Goal: Information Seeking & Learning: Understand process/instructions

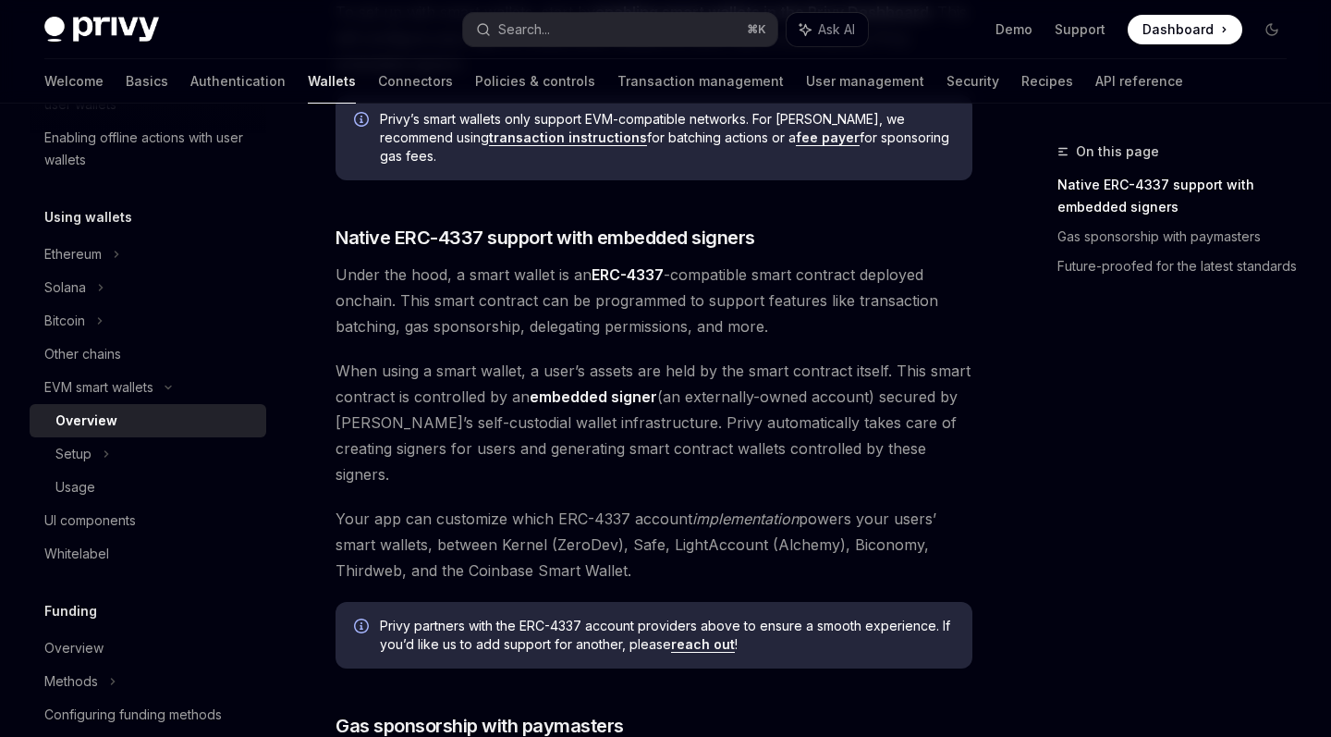
scroll to position [1354, 0]
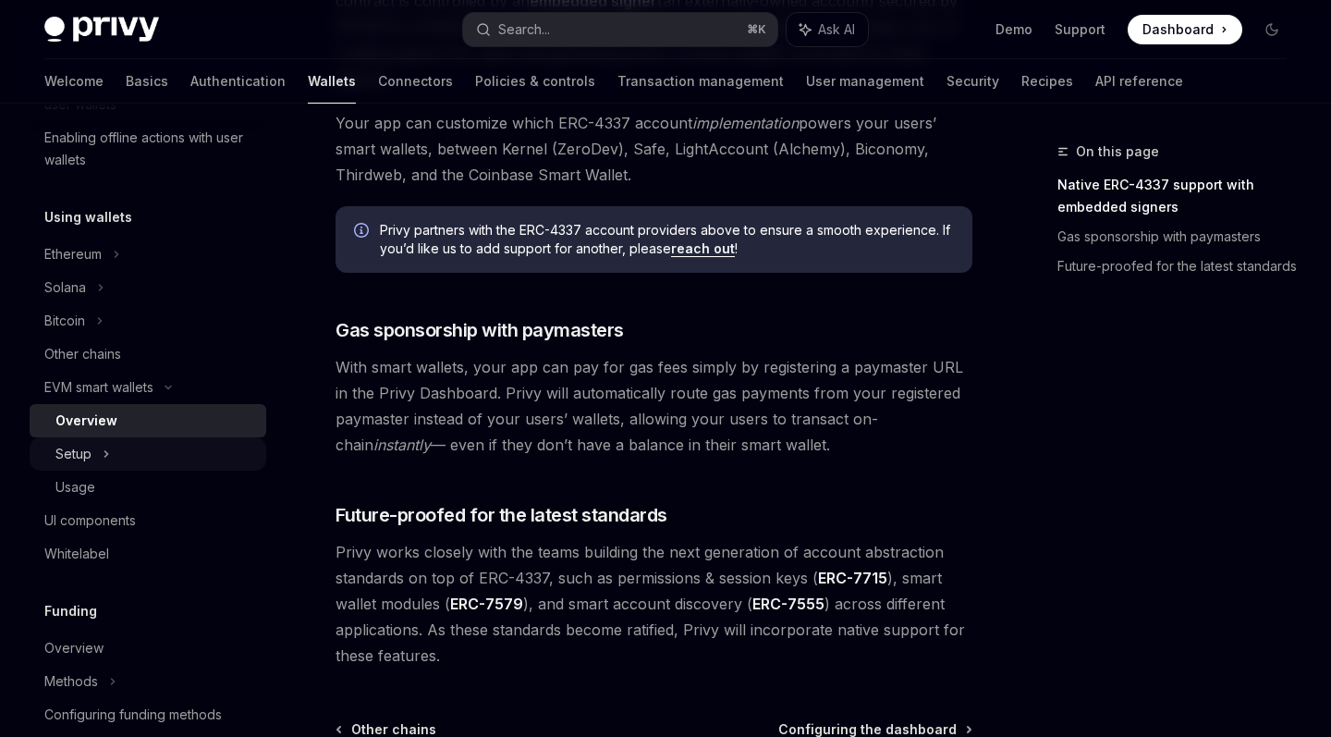
click at [91, 457] on div "Setup" at bounding box center [148, 453] width 237 height 33
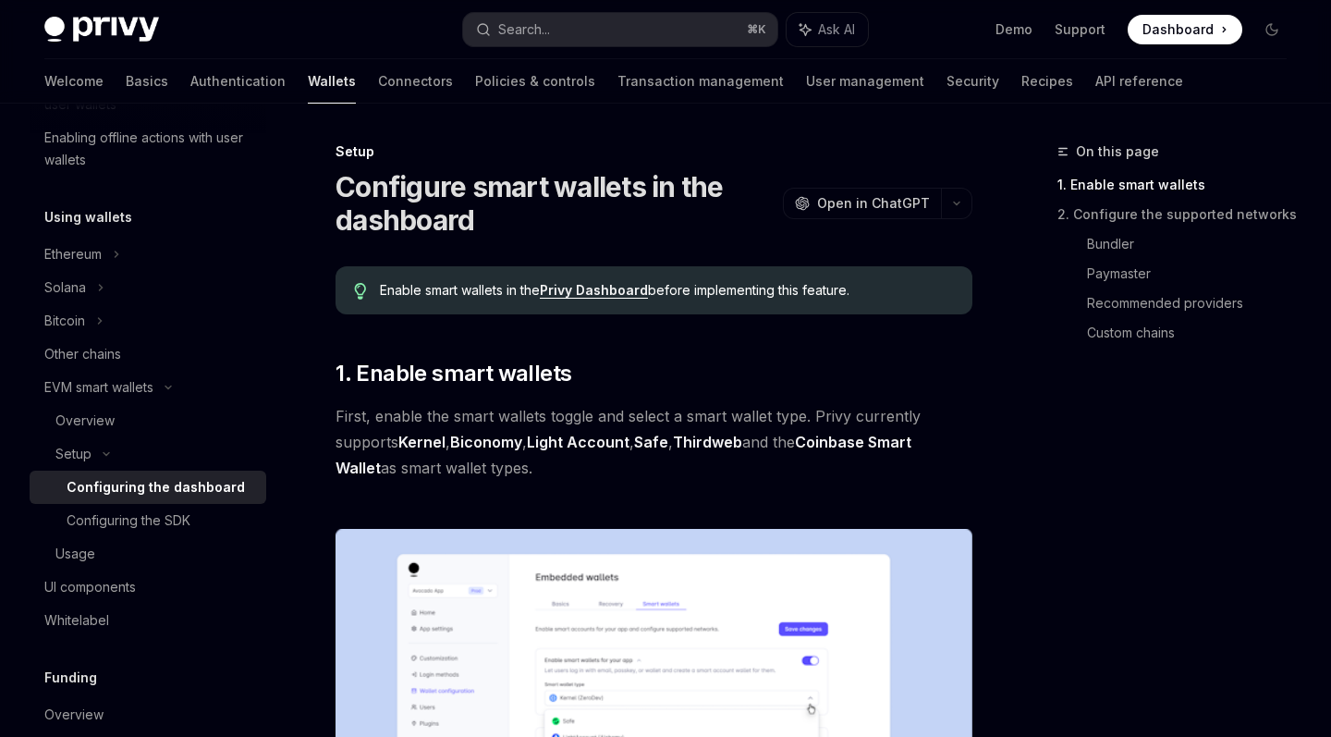
click at [608, 292] on link "Privy Dashboard" at bounding box center [594, 290] width 108 height 17
click at [126, 89] on link "Basics" at bounding box center [147, 81] width 43 height 44
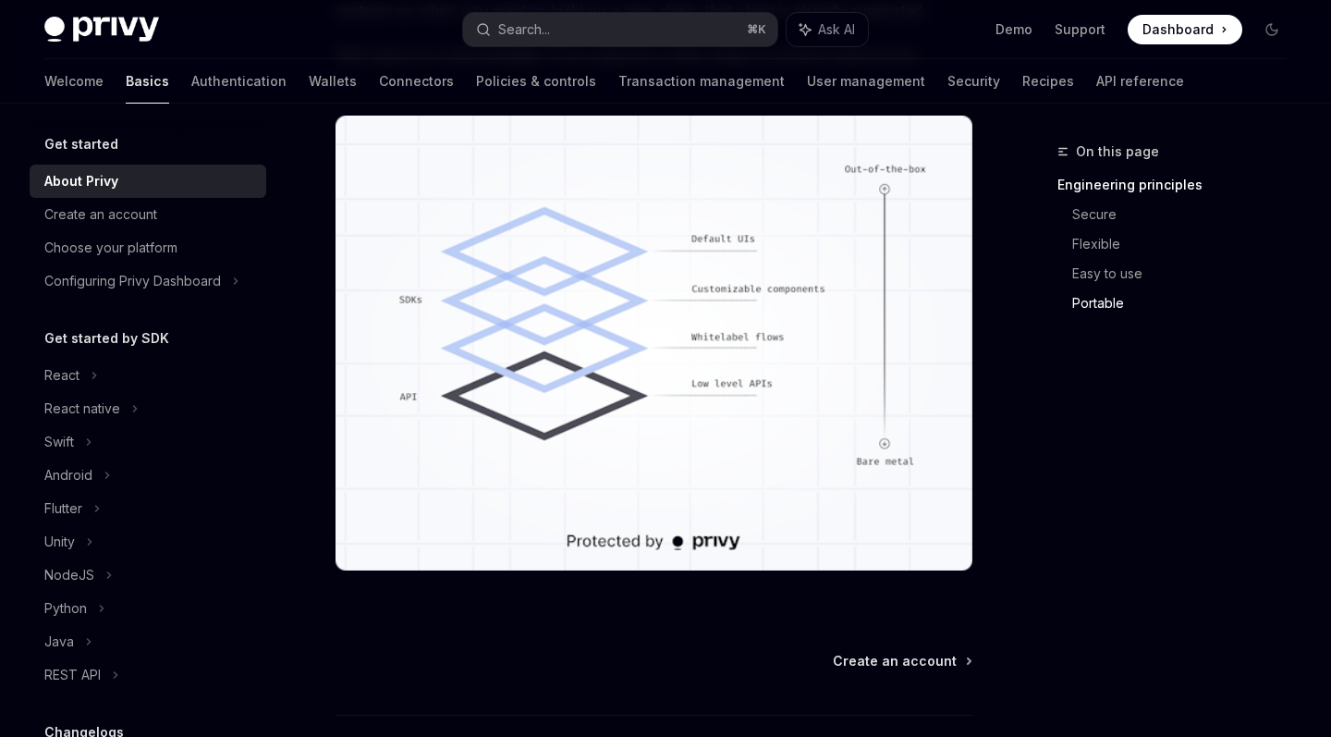
scroll to position [1734, 0]
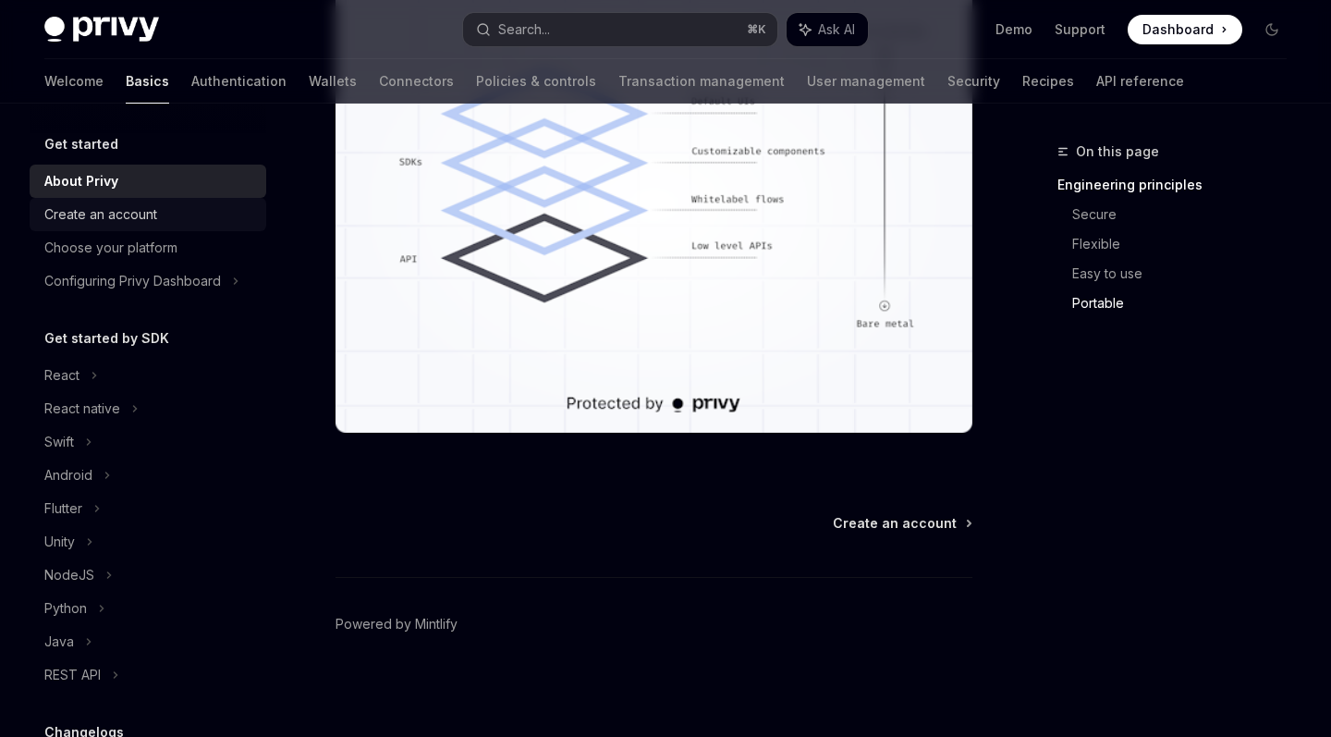
click at [97, 212] on div "Create an account" at bounding box center [100, 214] width 113 height 22
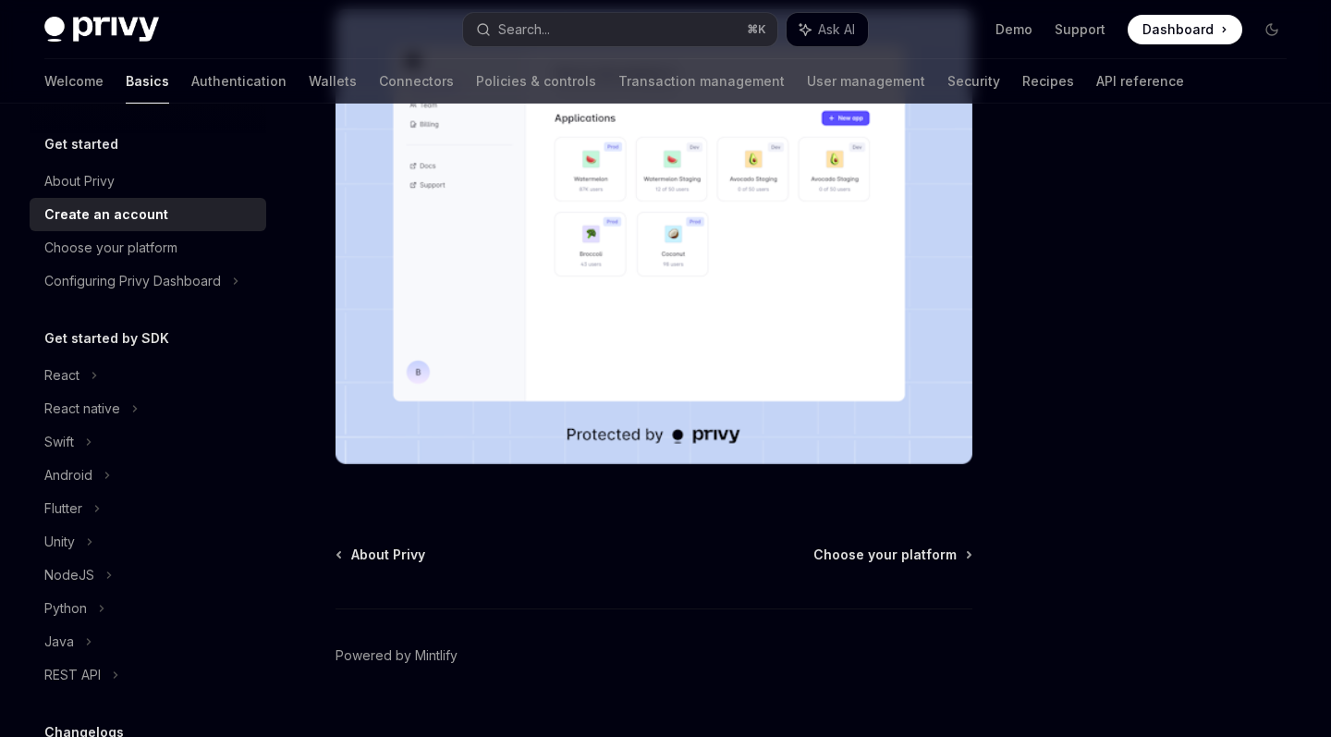
scroll to position [378, 0]
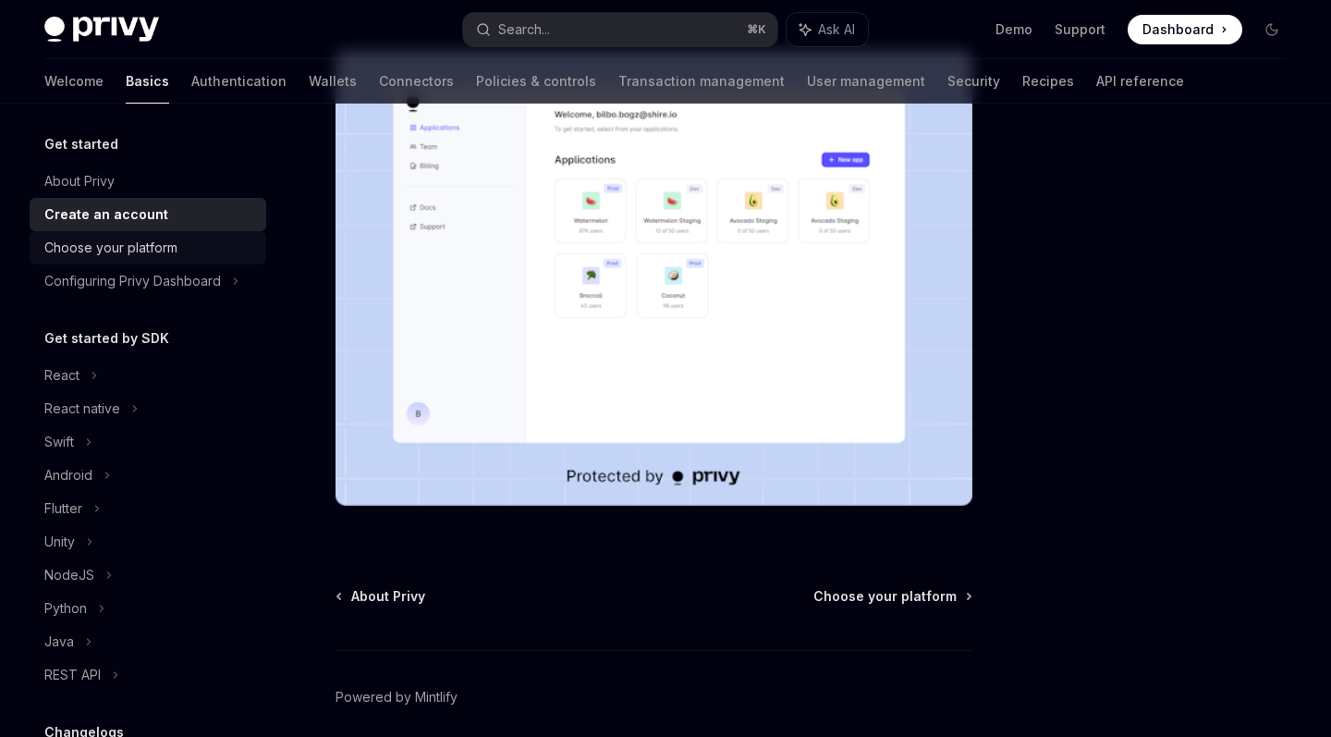
click at [109, 240] on div "Choose your platform" at bounding box center [110, 248] width 133 height 22
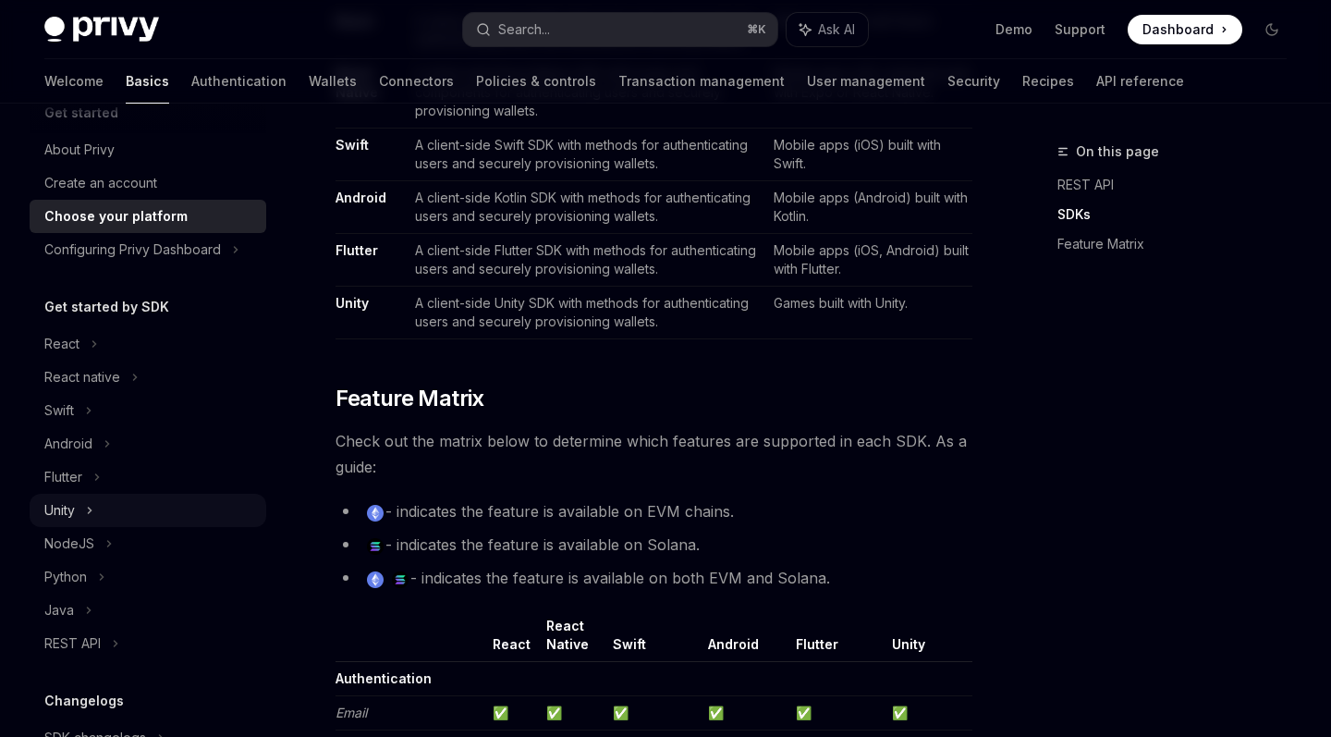
scroll to position [40, 0]
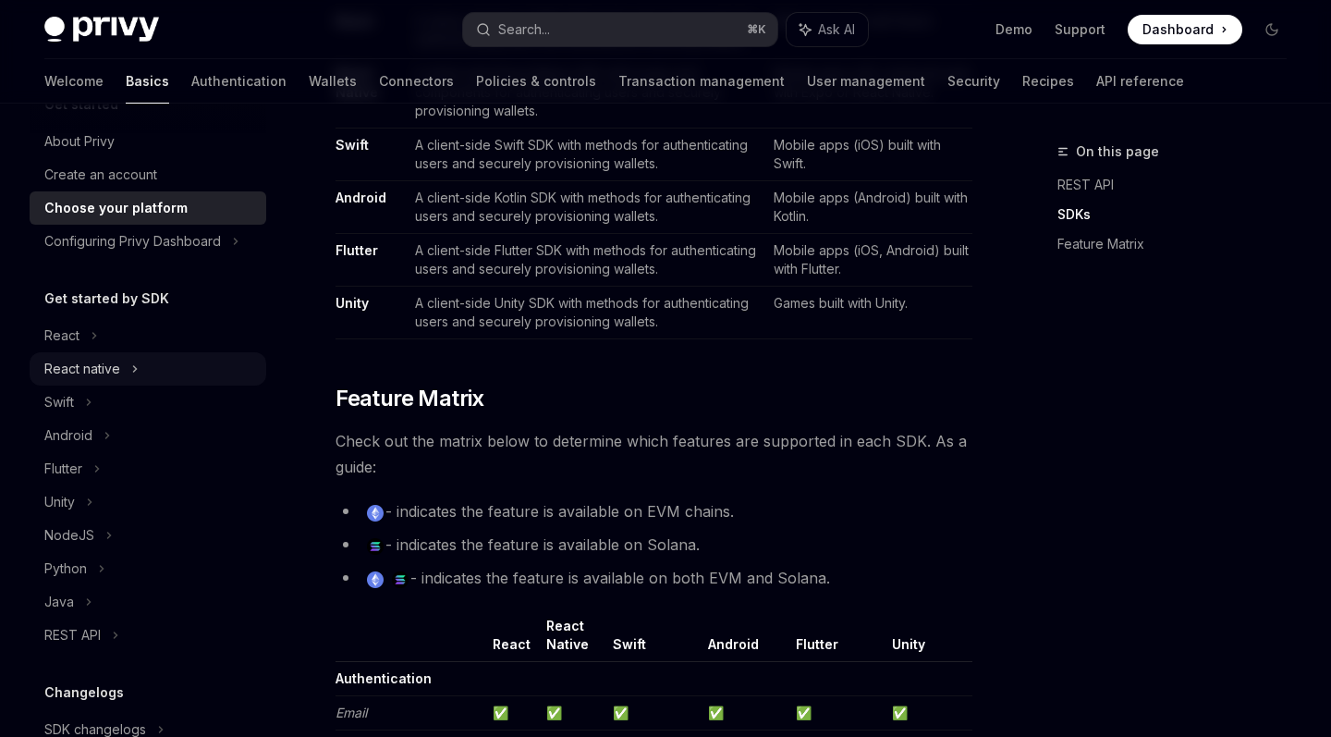
click at [119, 357] on div "React native" at bounding box center [148, 368] width 237 height 33
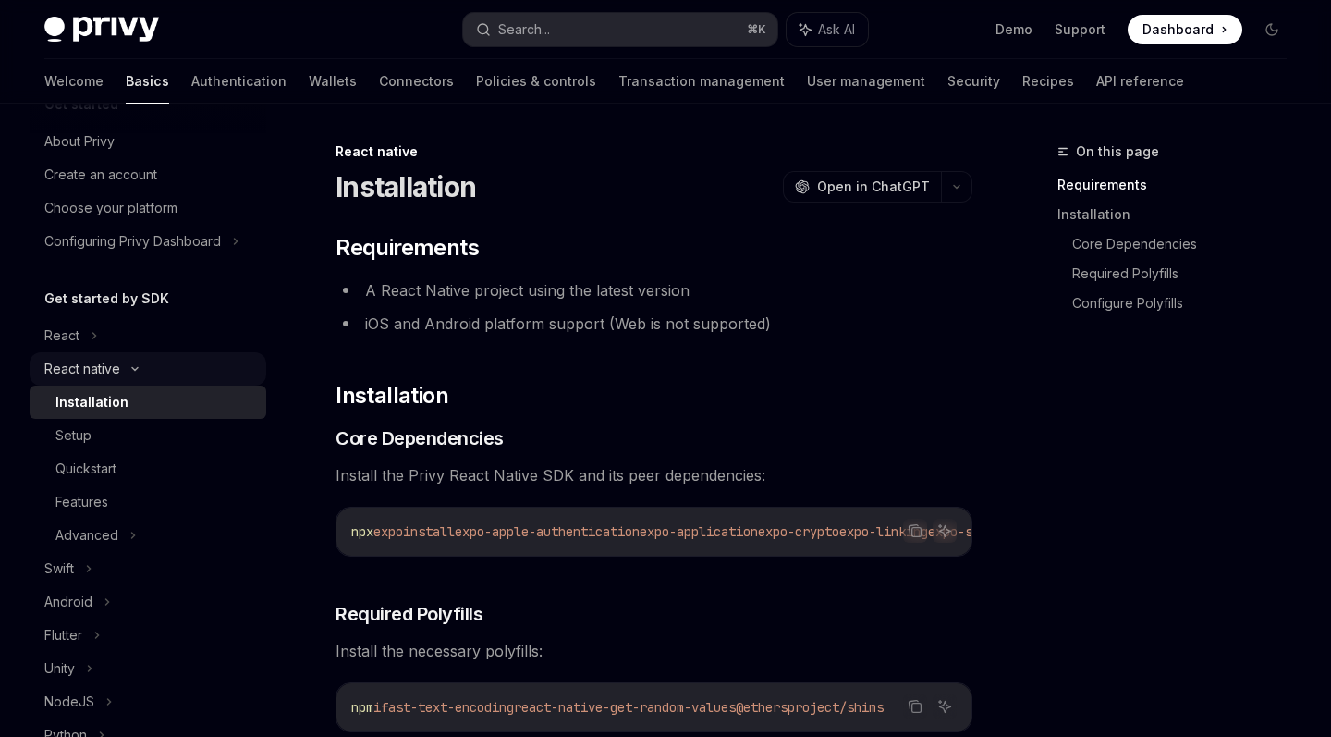
click at [125, 364] on div "React native" at bounding box center [148, 368] width 237 height 33
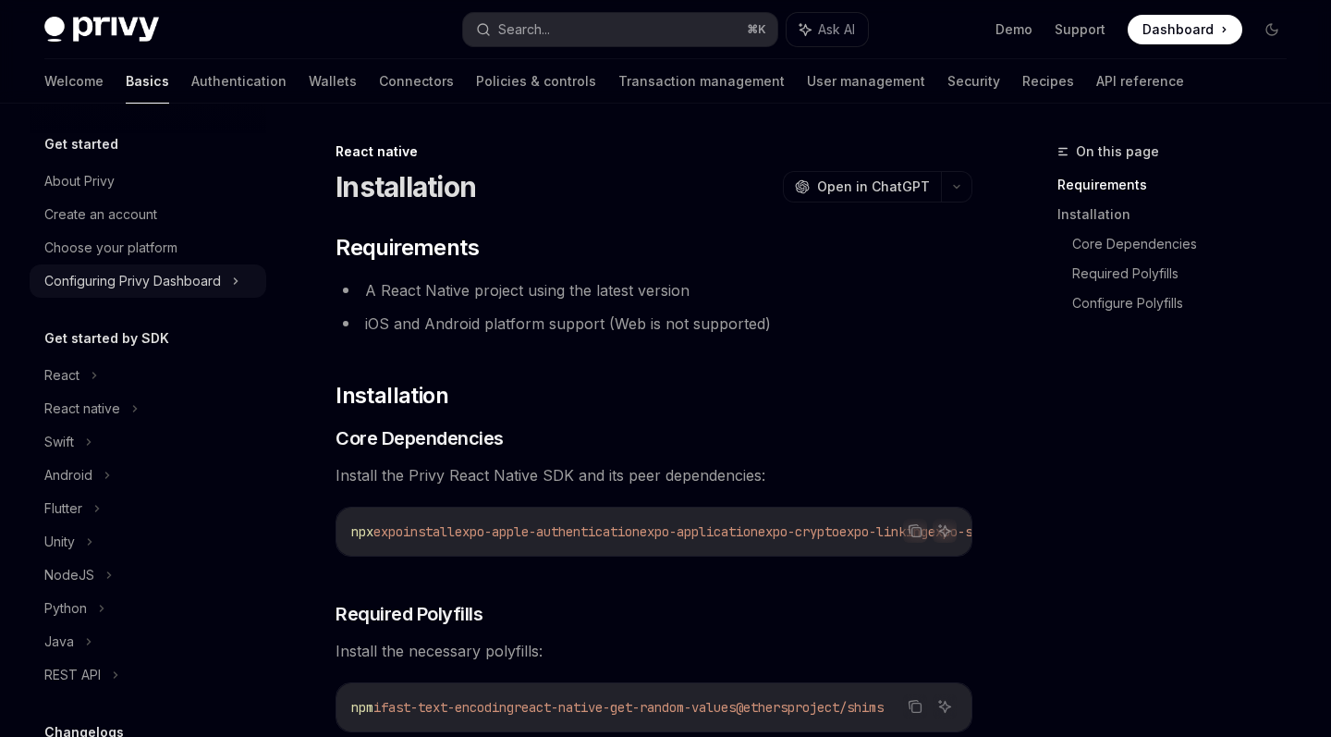
click at [245, 278] on div "Configuring Privy Dashboard" at bounding box center [148, 280] width 237 height 33
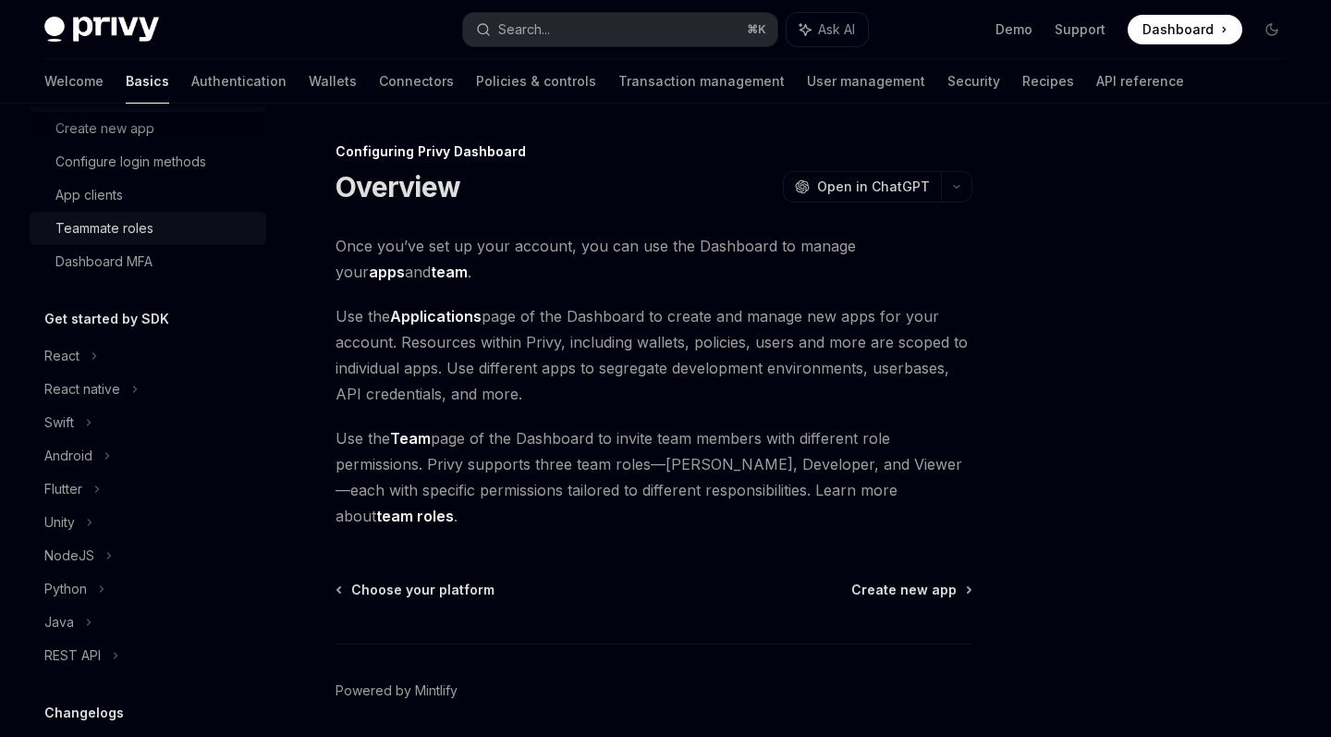
scroll to position [220, 0]
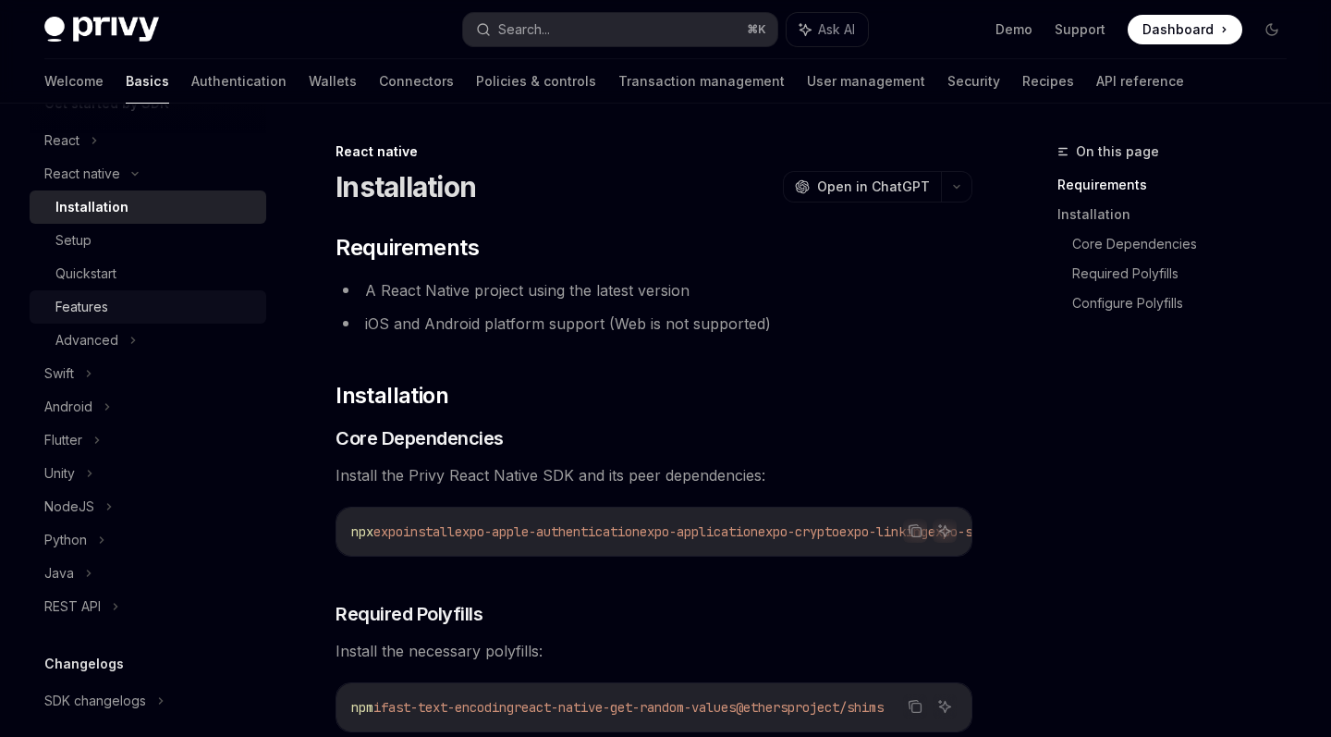
scroll to position [461, 0]
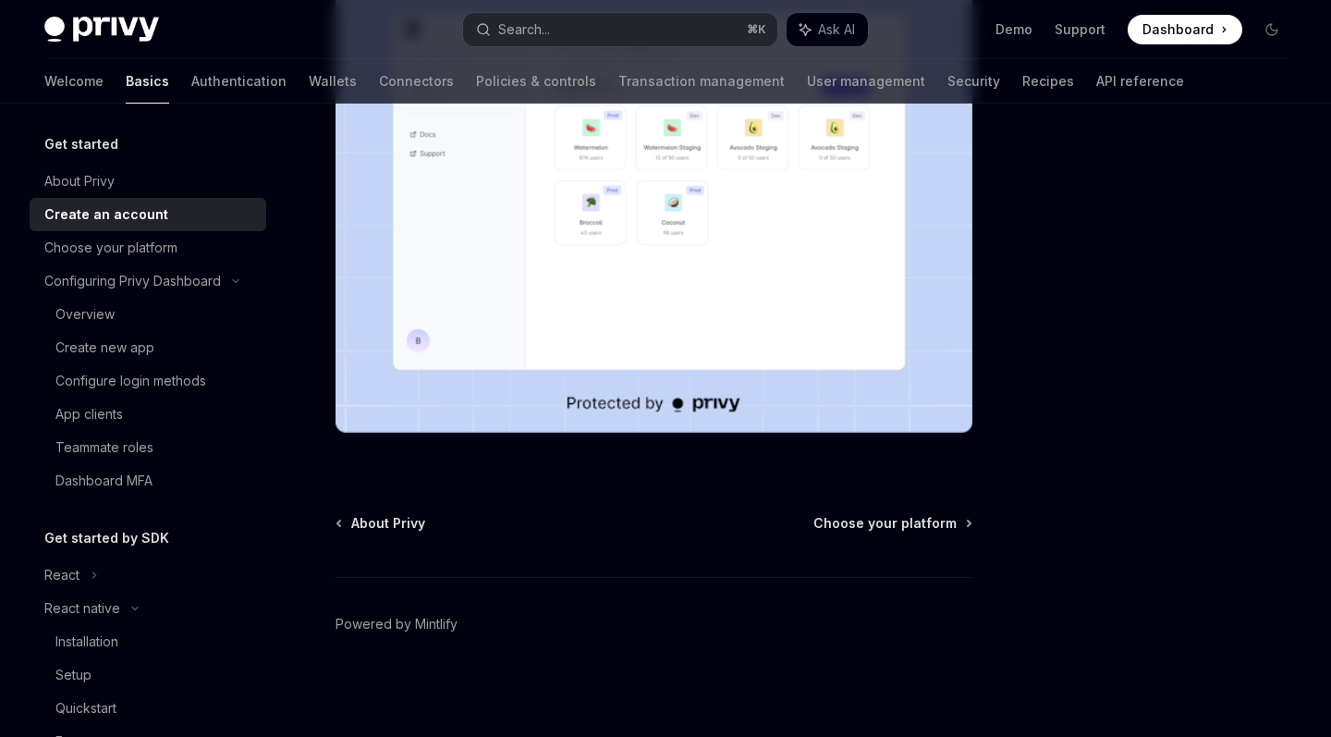
scroll to position [378, 0]
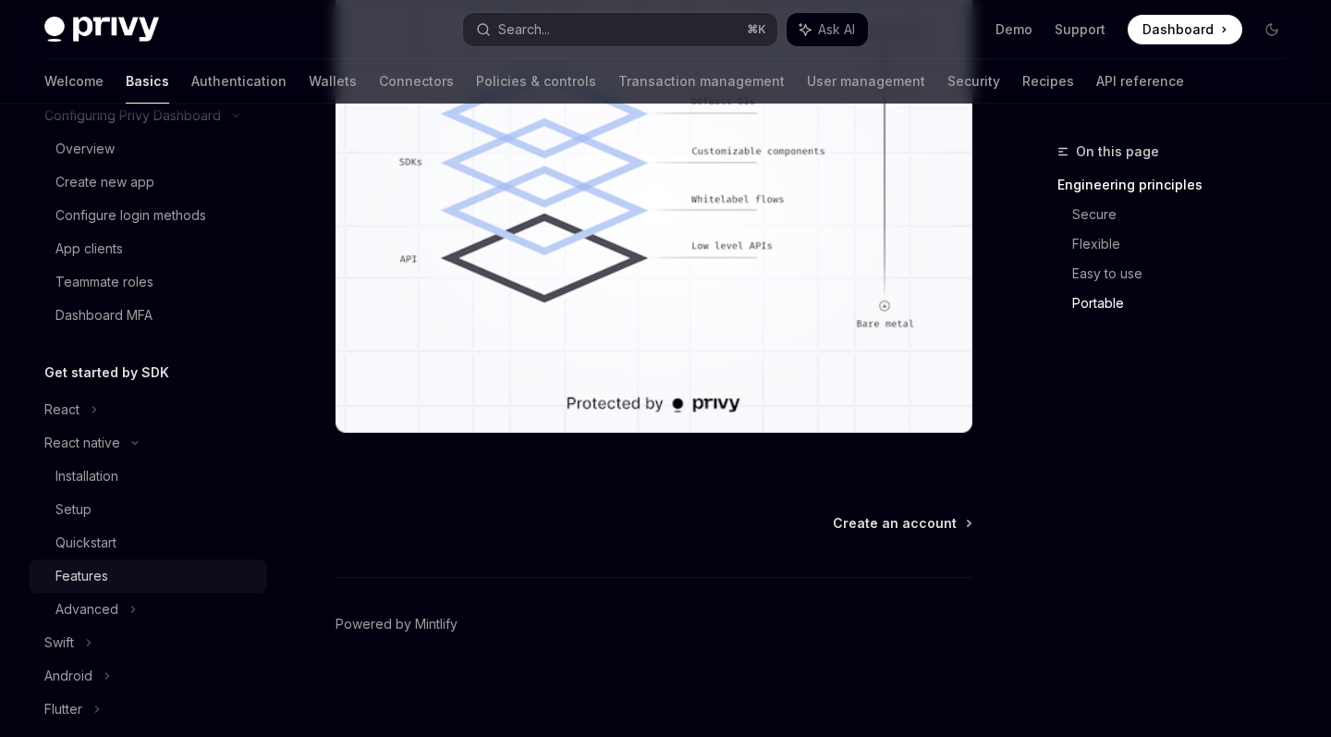
scroll to position [171, 0]
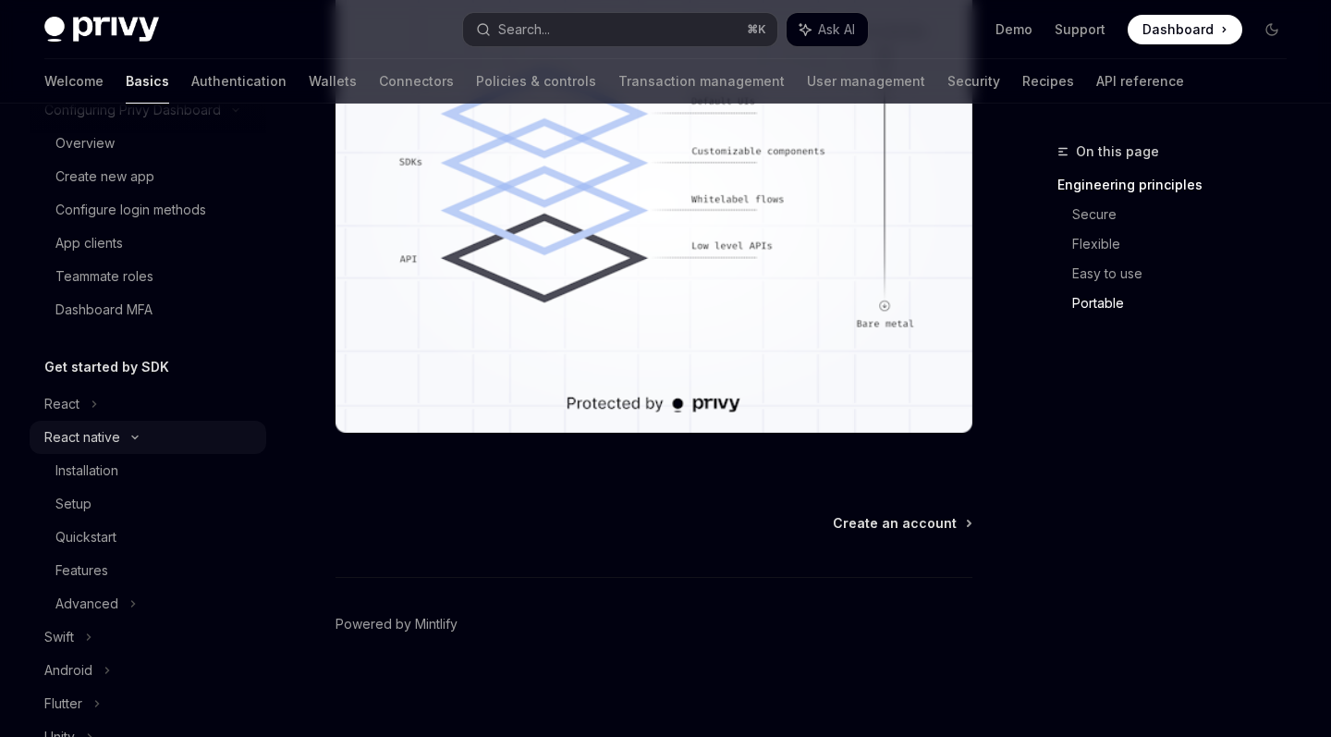
type textarea "*"
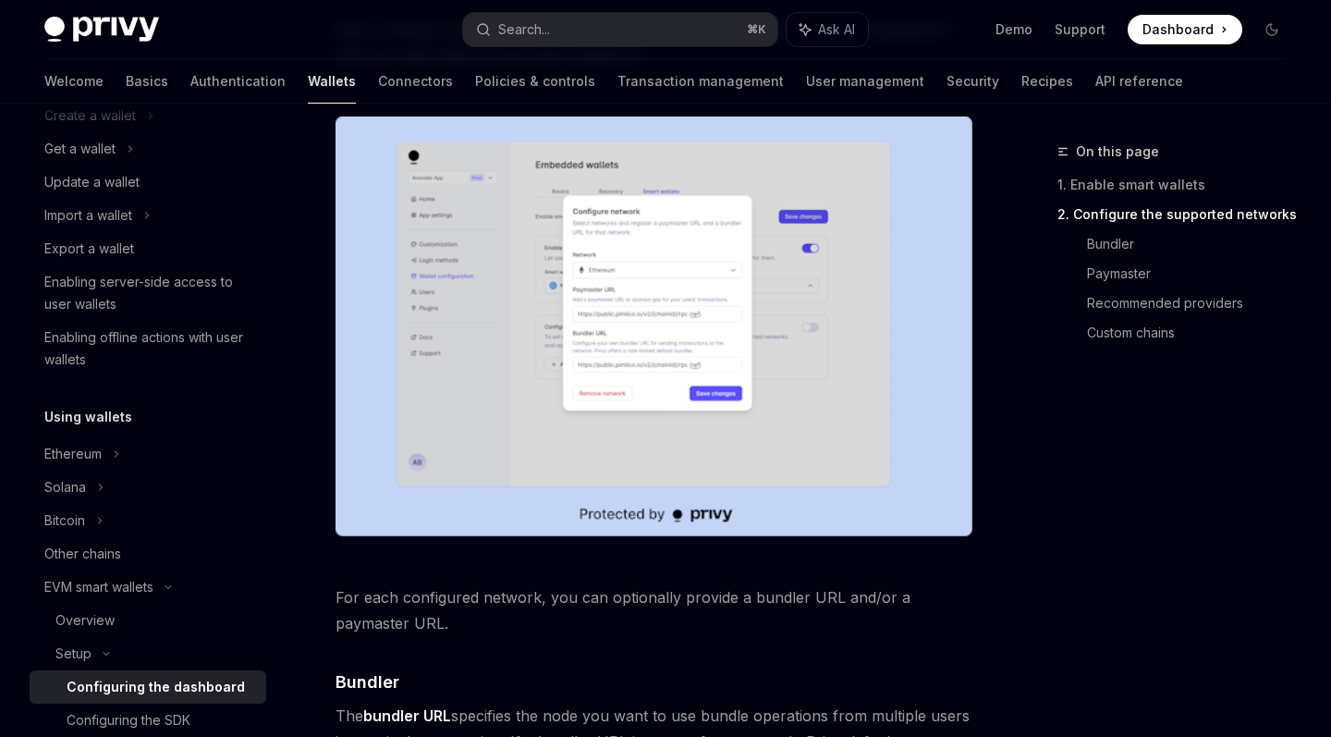
scroll to position [1139, 0]
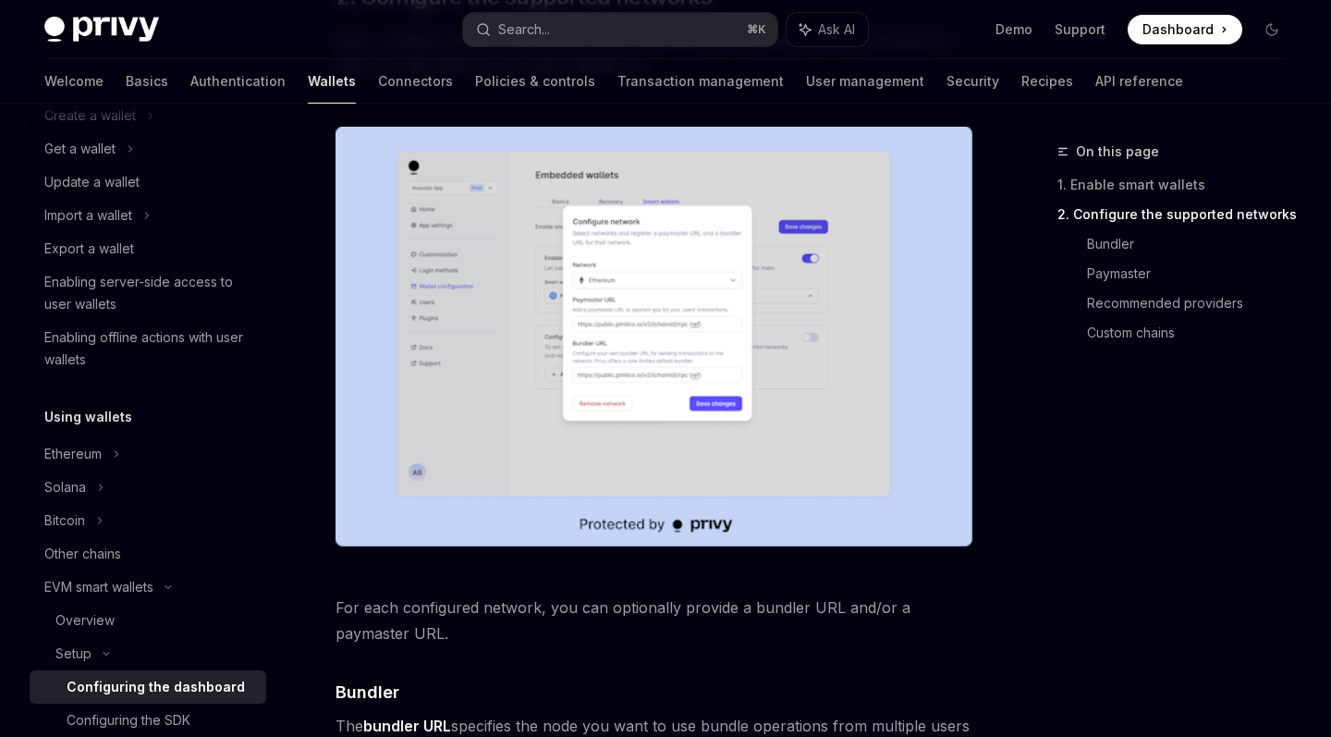
click at [605, 8] on div "Privy Docs home page Search... ⌘ K Ask AI Demo Support Dashboard Dashboard Sear…" at bounding box center [665, 29] width 1242 height 59
click at [613, 1] on div "Privy Docs home page Search... ⌘ K Ask AI Demo Support Dashboard Dashboard Sear…" at bounding box center [665, 29] width 1242 height 59
click at [1071, 1] on div "Privy Docs home page Search... ⌘ K Ask AI Demo Support Dashboard Dashboard Sear…" at bounding box center [665, 29] width 1242 height 59
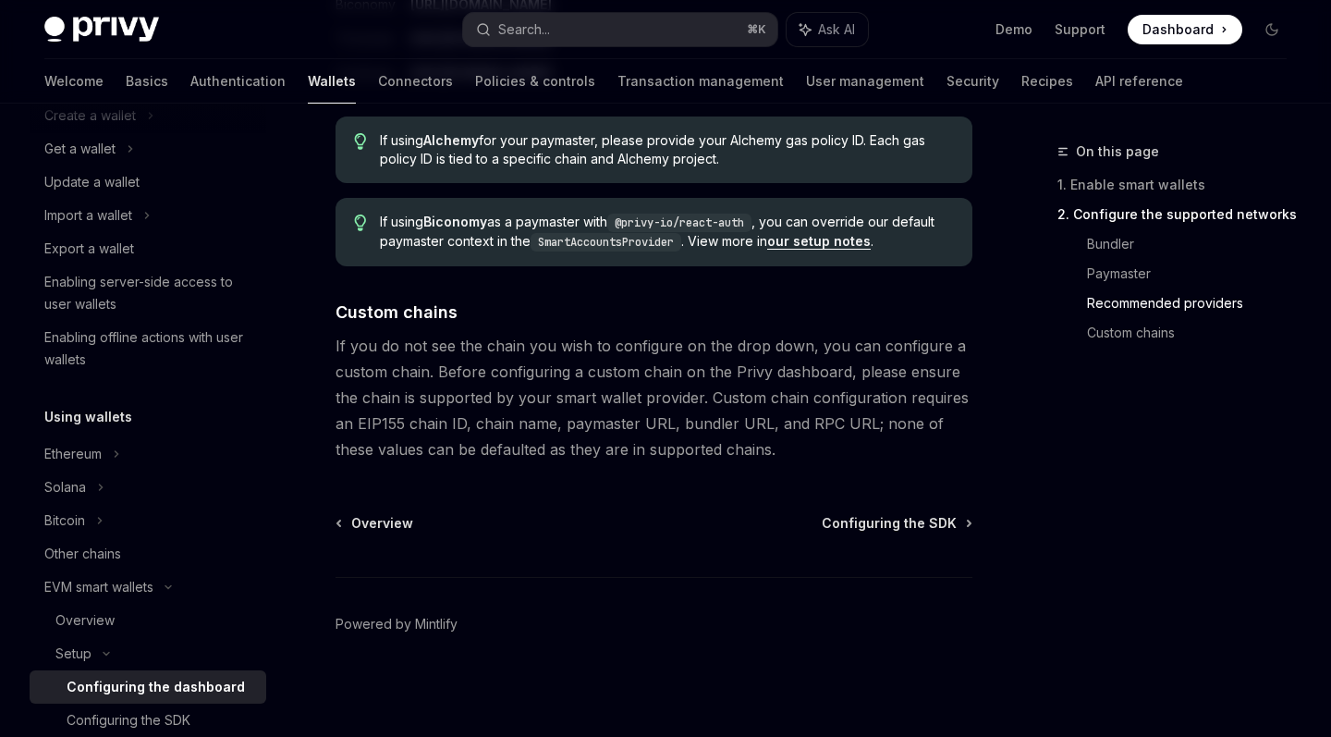
scroll to position [2609, 0]
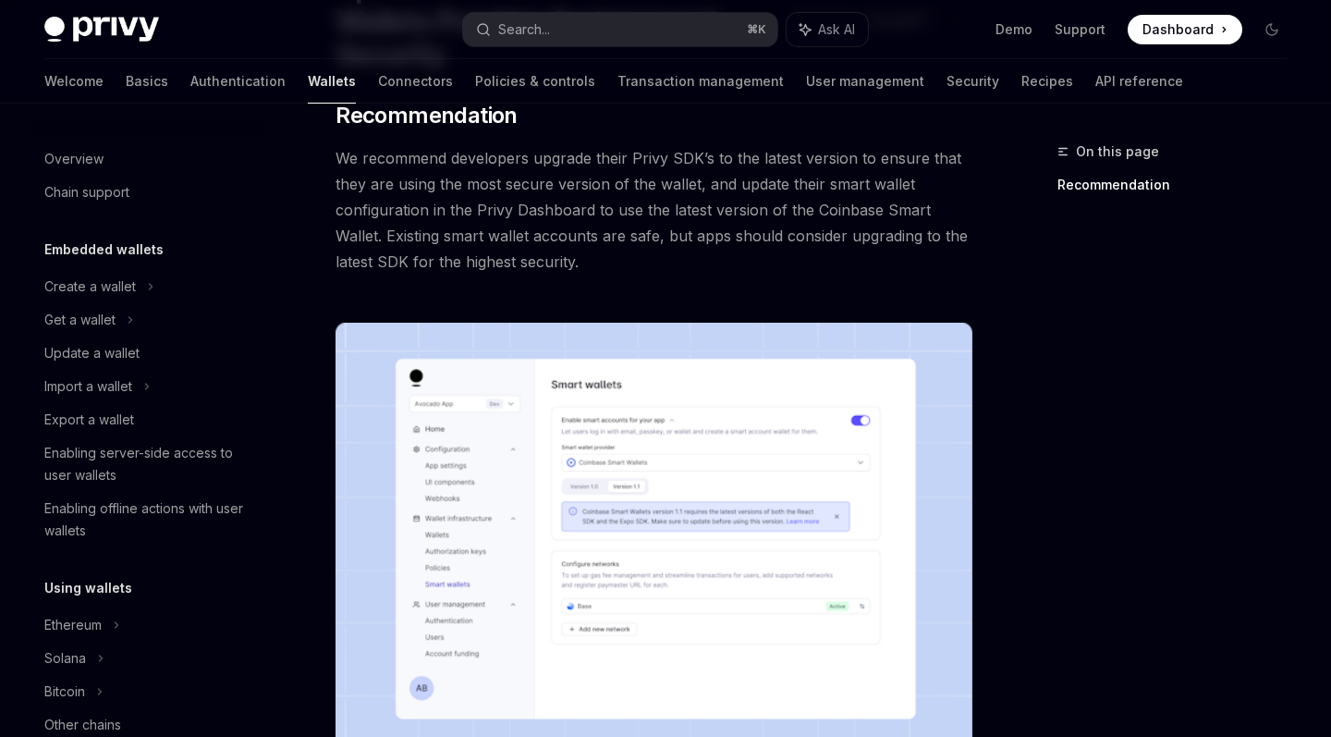
scroll to position [171, 0]
